Goal: Information Seeking & Learning: Learn about a topic

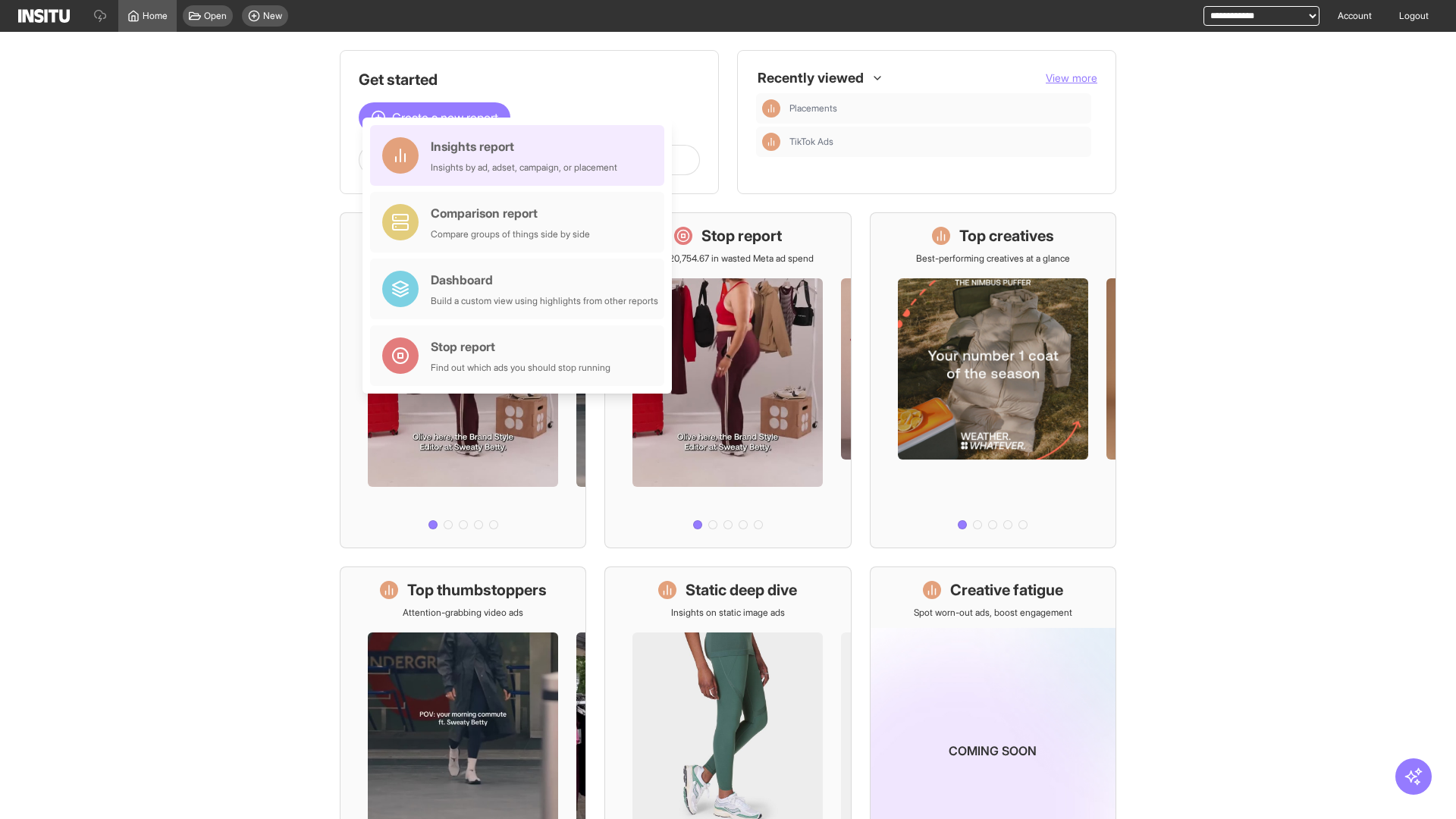
click at [521, 155] on div "Insights report Insights by ad, adset, campaign, or placement" at bounding box center [524, 156] width 187 height 37
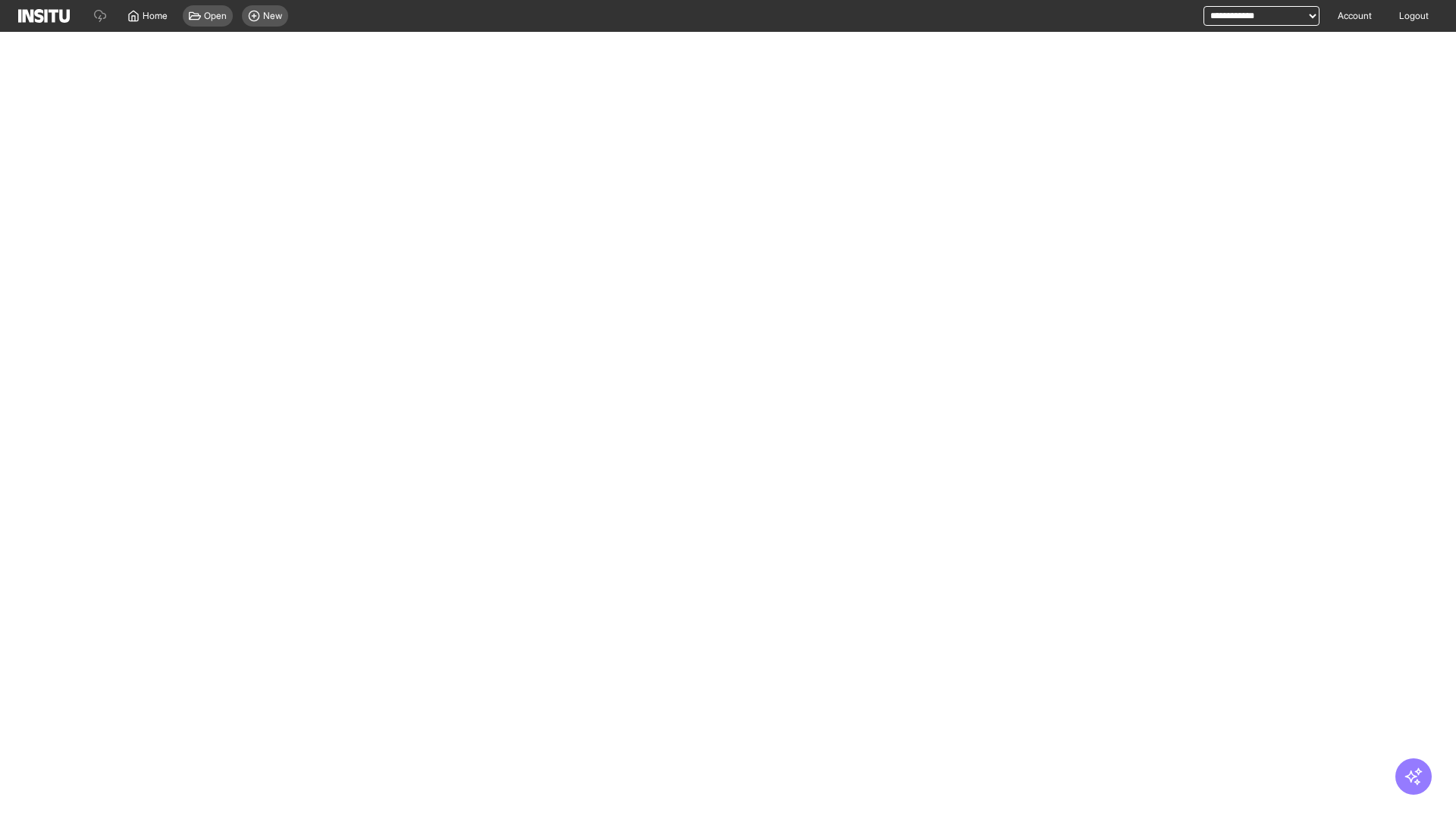
select select "**"
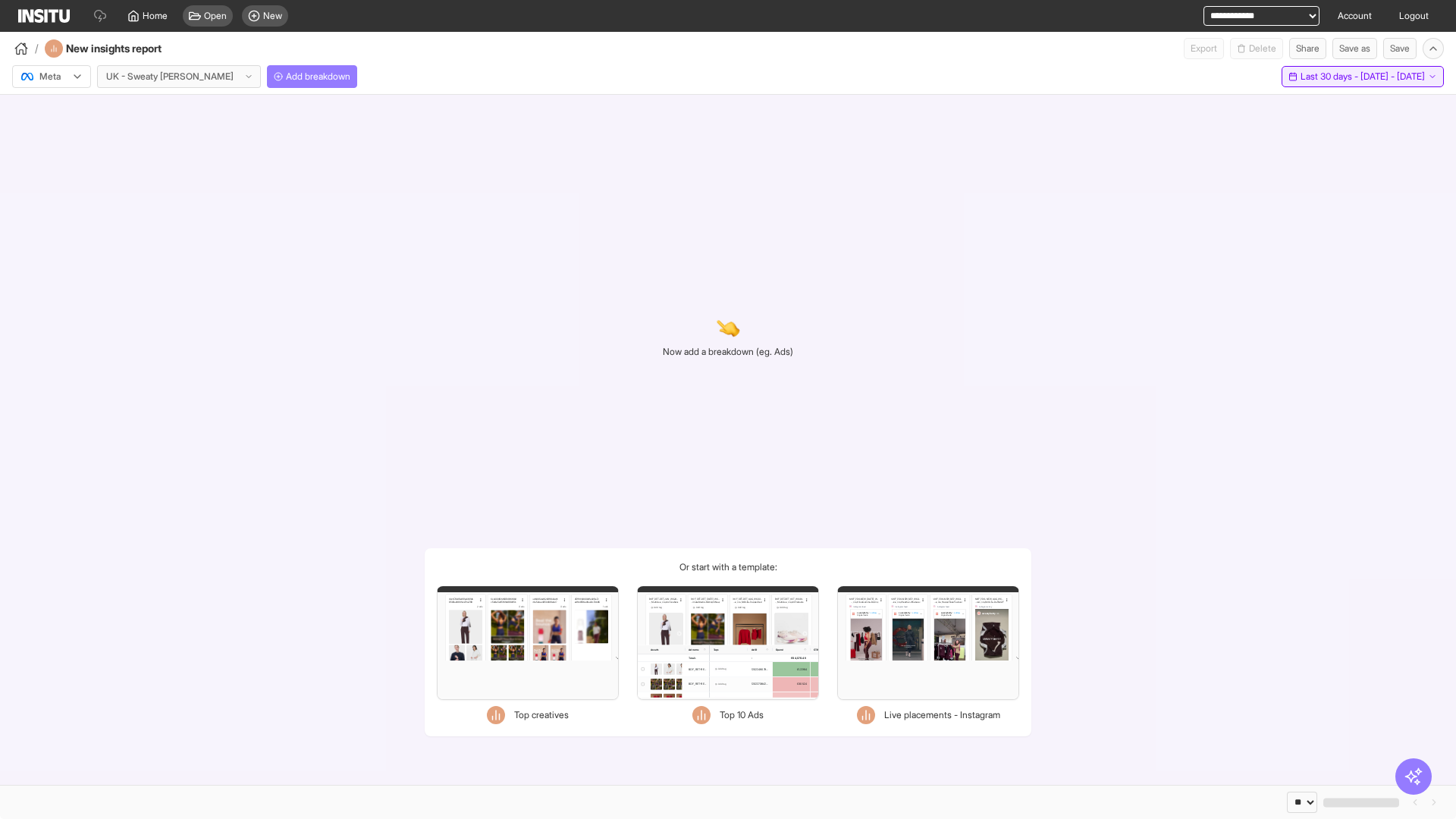
click at [1329, 76] on span "Last 30 days - [DATE] - [DATE]" at bounding box center [1363, 76] width 125 height 12
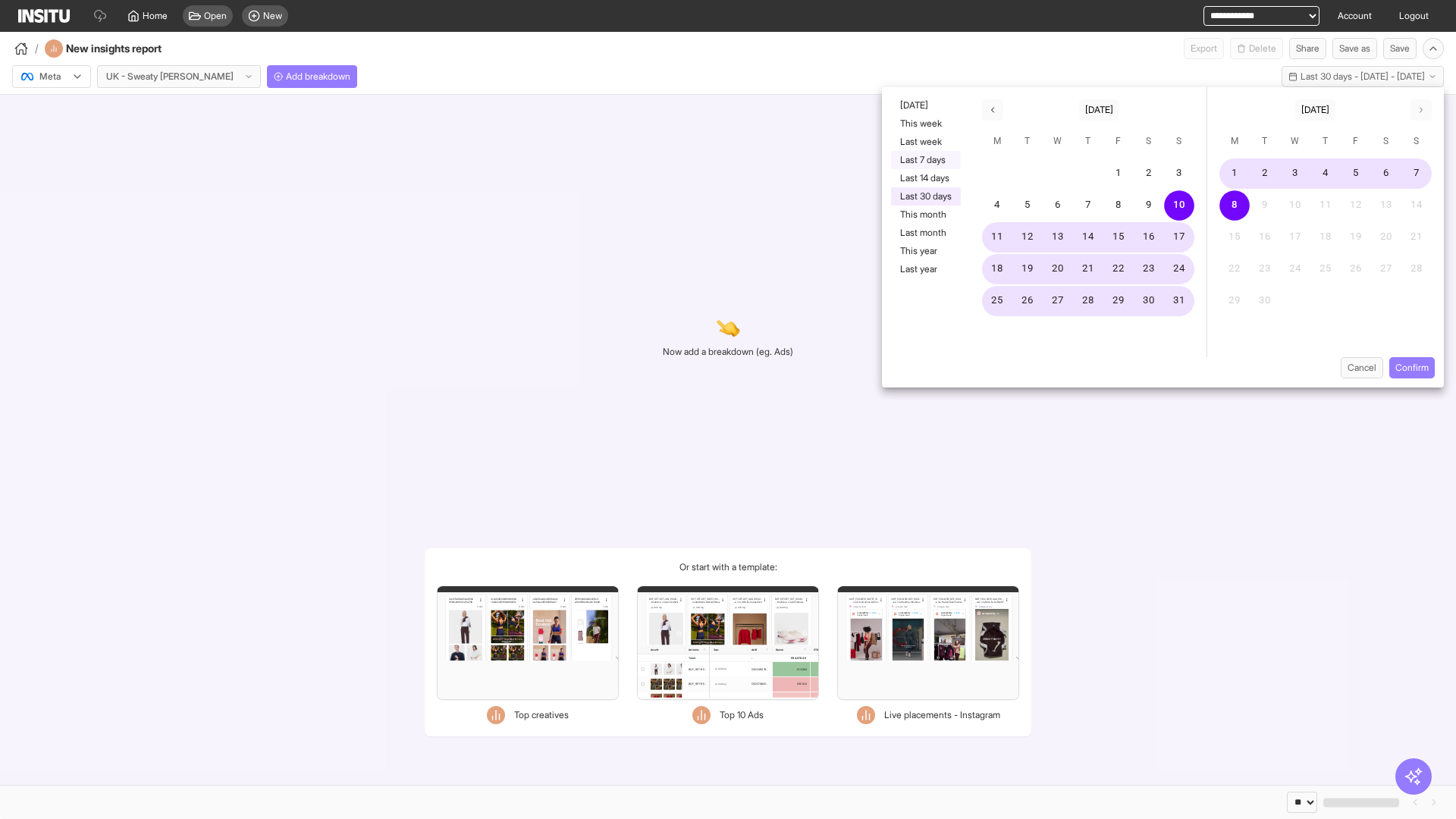
click at [924, 160] on button "Last 7 days" at bounding box center [926, 160] width 70 height 18
